Goal: Information Seeking & Learning: Learn about a topic

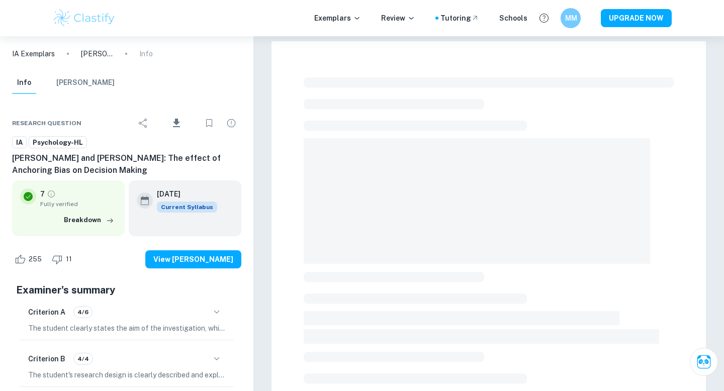
click at [38, 55] on p "IA Exemplars" at bounding box center [33, 53] width 43 height 11
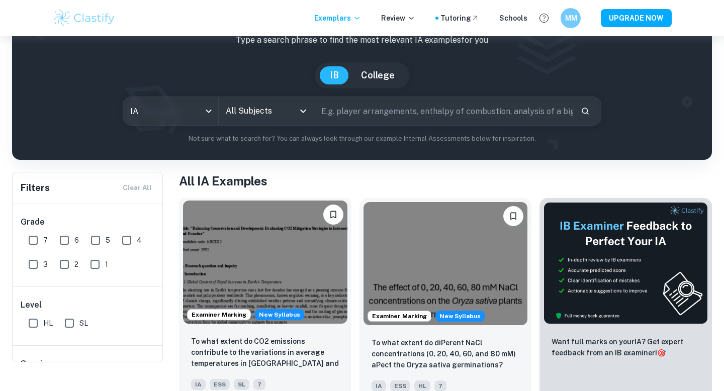
scroll to position [42, 0]
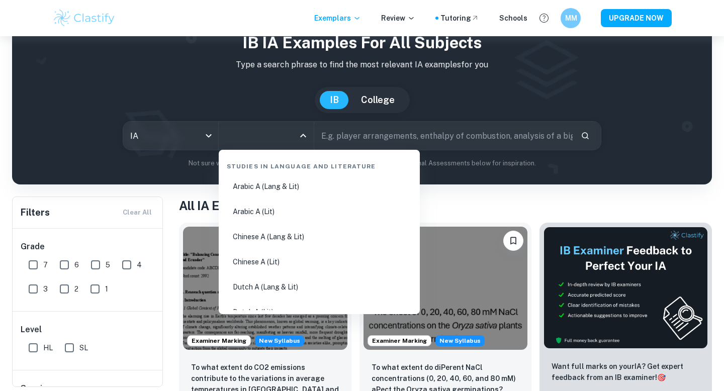
click at [250, 138] on input "All Subjects" at bounding box center [258, 135] width 71 height 19
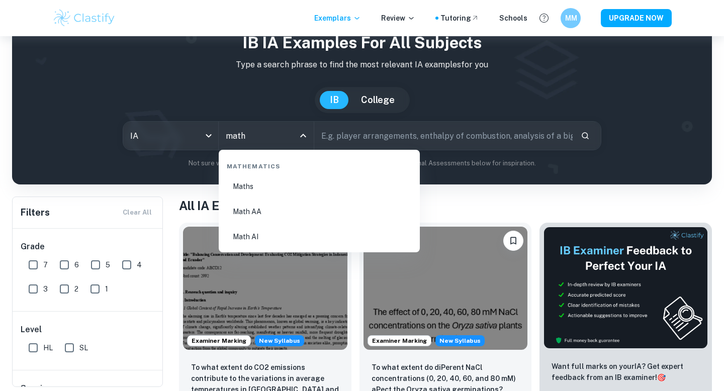
click at [256, 213] on li "Math AA" at bounding box center [319, 211] width 193 height 23
type input "Math AA"
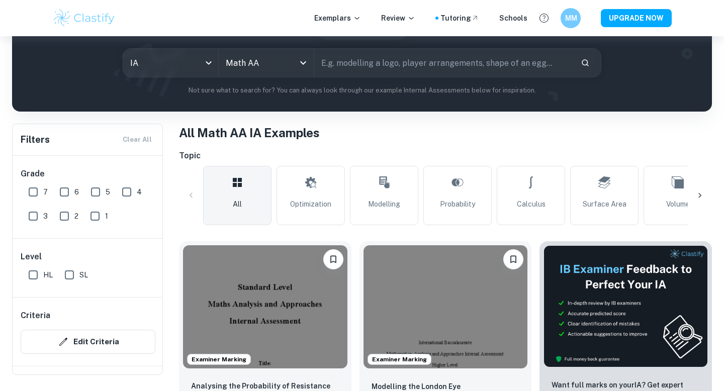
scroll to position [102, 0]
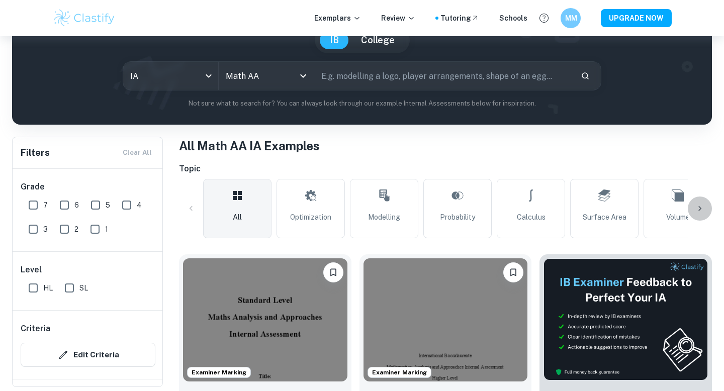
click at [698, 205] on icon at bounding box center [700, 209] width 10 height 10
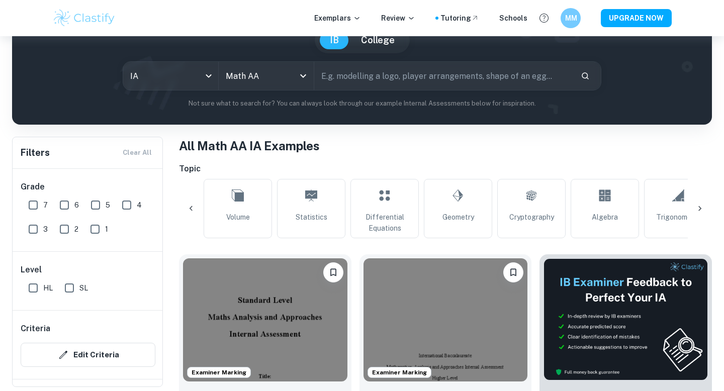
scroll to position [0, 472]
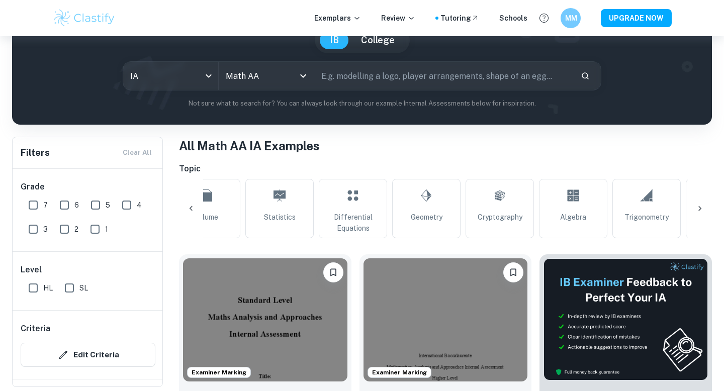
click at [698, 205] on icon at bounding box center [700, 209] width 10 height 10
click at [382, 76] on input "text" at bounding box center [443, 76] width 258 height 28
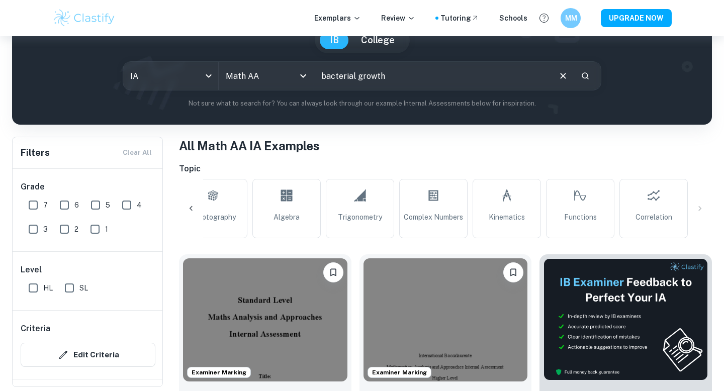
type input "bacterial growth"
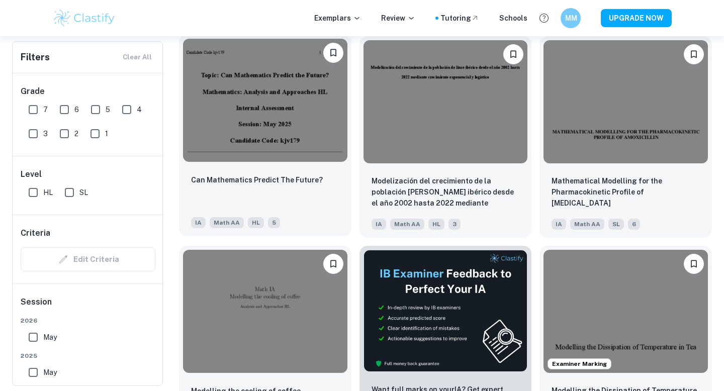
scroll to position [2437, 0]
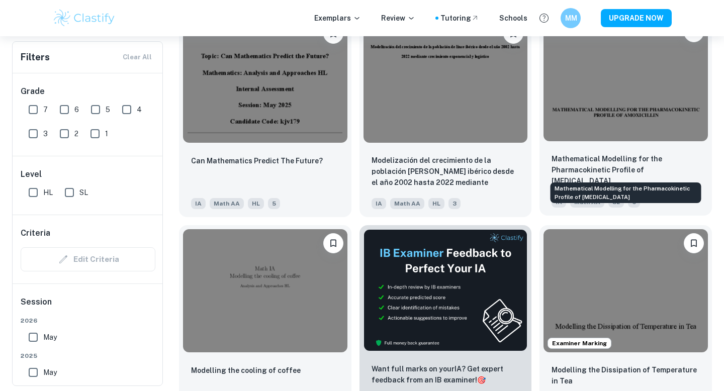
click at [682, 160] on p "Mathematical Modelling for the Pharmacokinetic Profile of [MEDICAL_DATA]" at bounding box center [626, 169] width 148 height 33
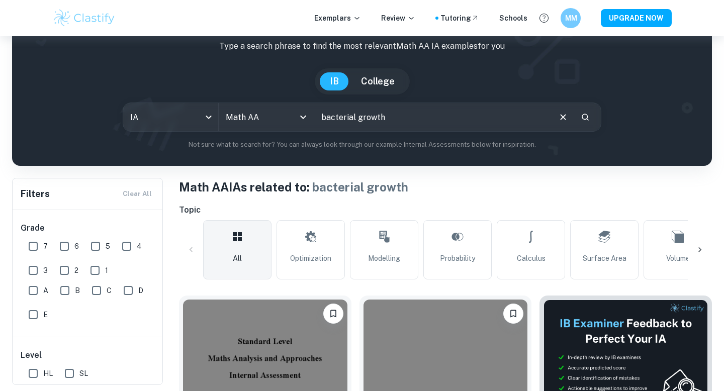
scroll to position [58, 0]
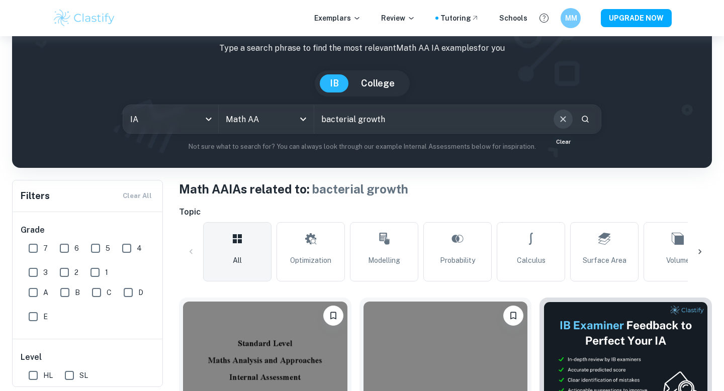
click at [565, 118] on icon "Clear" at bounding box center [563, 119] width 11 height 11
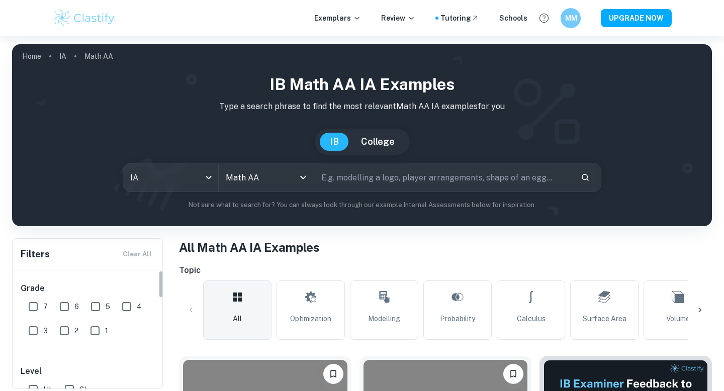
click at [35, 302] on input "7" at bounding box center [33, 307] width 20 height 20
checkbox input "true"
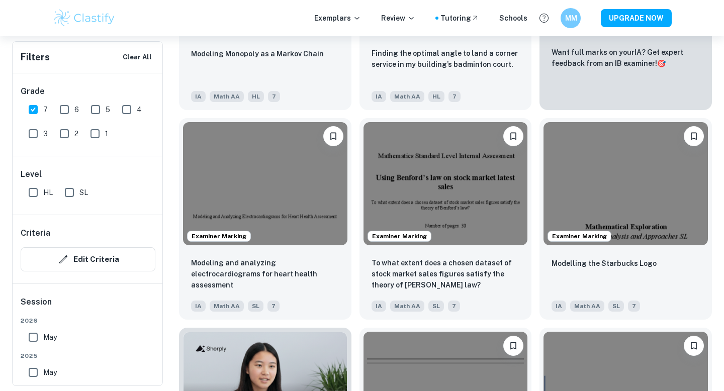
scroll to position [474, 0]
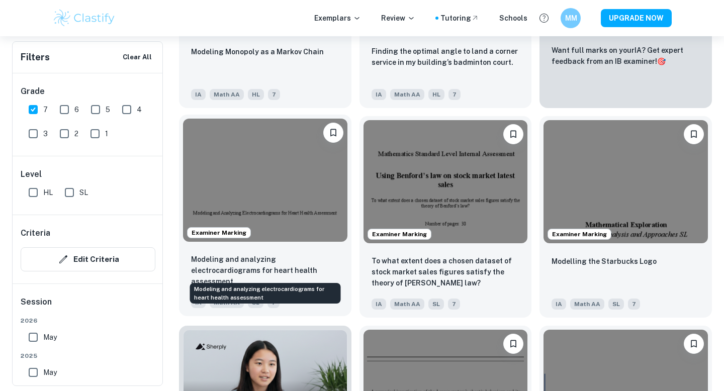
click at [284, 254] on p "Modeling and analyzing electrocardiograms for heart health assessment" at bounding box center [265, 270] width 148 height 33
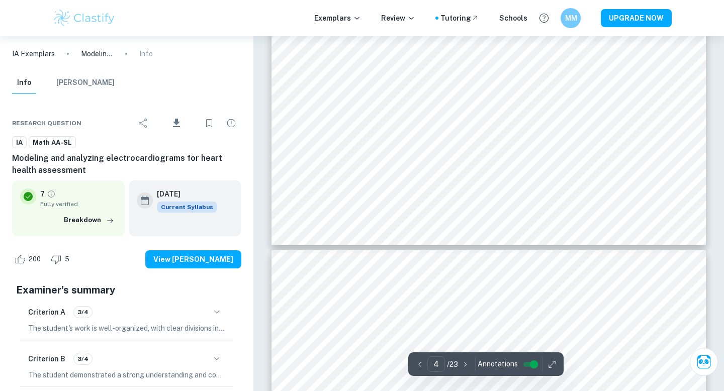
scroll to position [2422, 0]
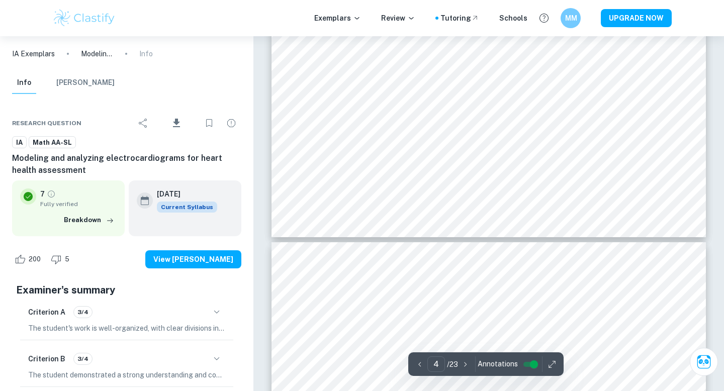
type input "5"
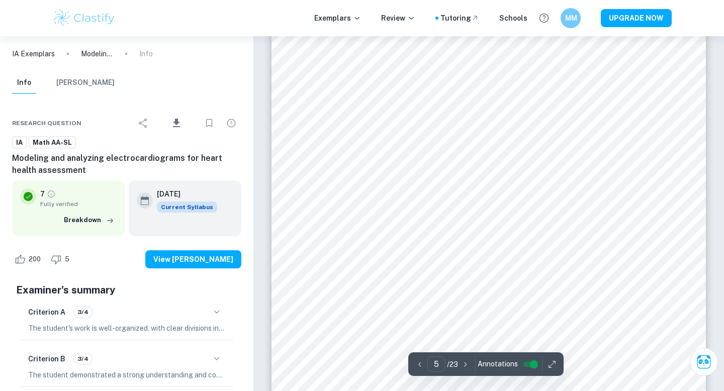
scroll to position [2852, 0]
